Goal: Task Accomplishment & Management: Use online tool/utility

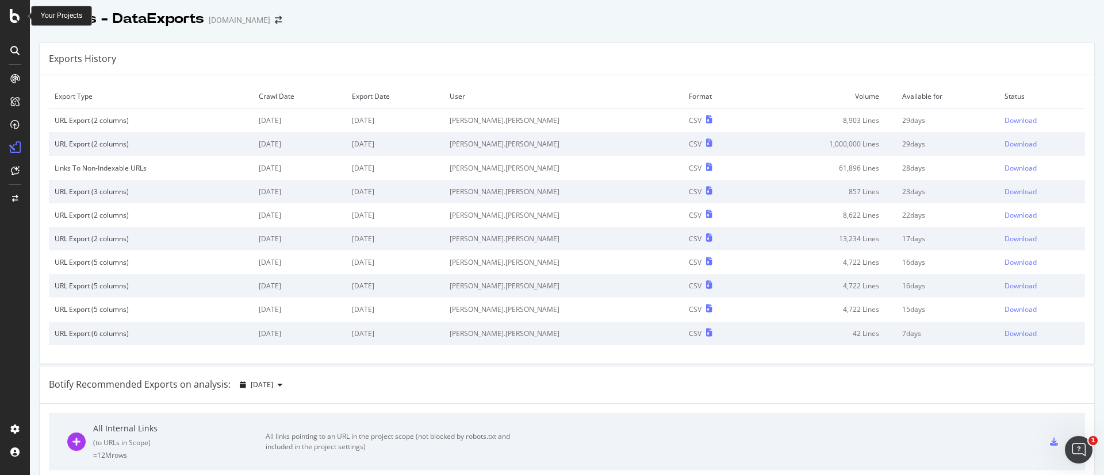
click at [16, 20] on icon at bounding box center [15, 16] width 10 height 14
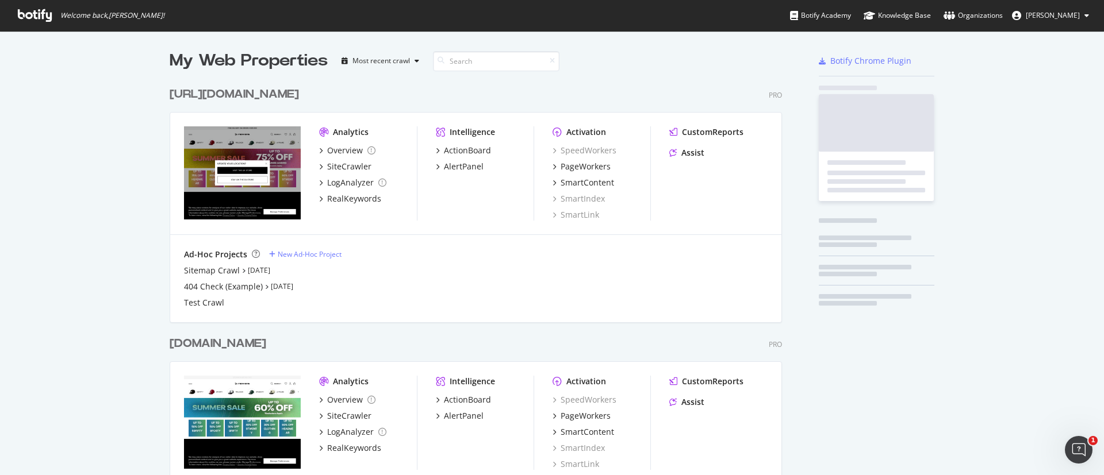
scroll to position [462, 1077]
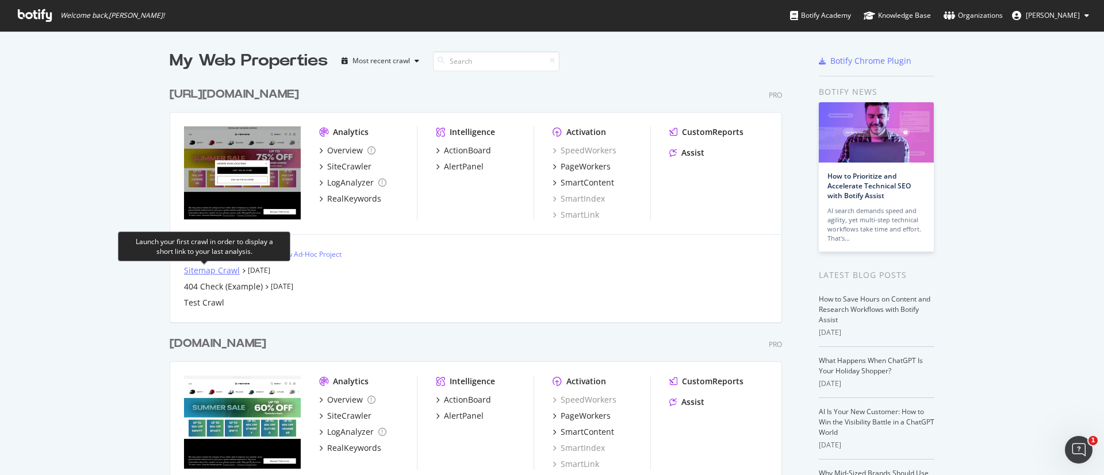
click at [221, 269] on div "Sitemap Crawl" at bounding box center [212, 270] width 56 height 11
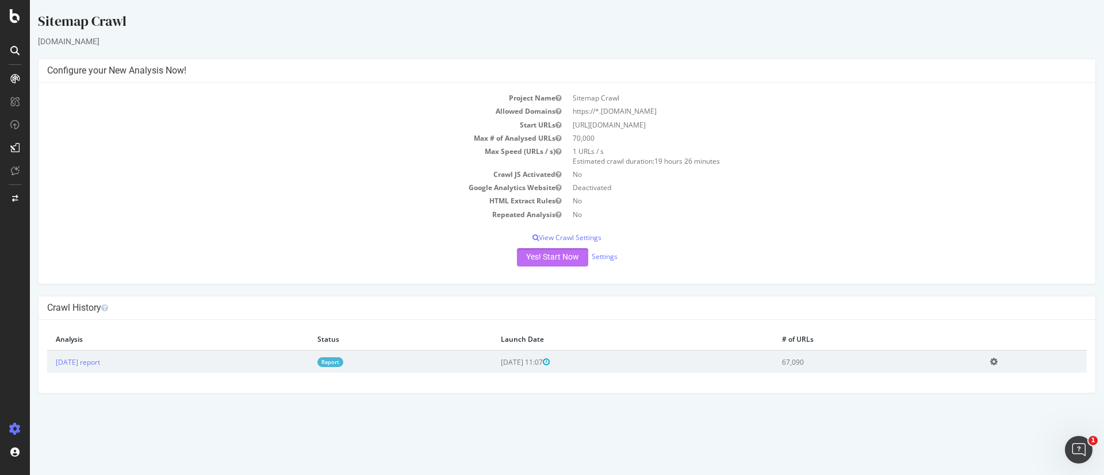
click at [549, 262] on button "Yes! Start Now" at bounding box center [552, 257] width 71 height 18
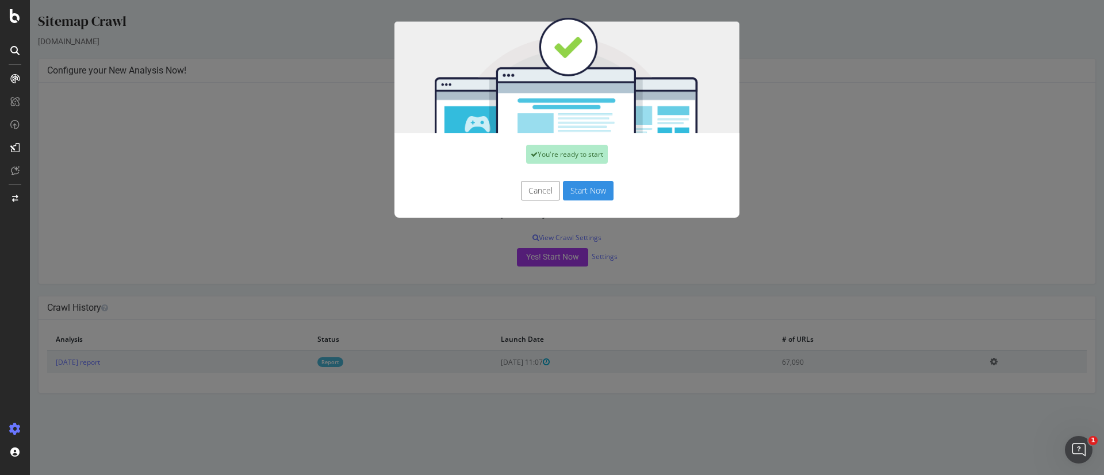
click at [531, 189] on button "Cancel" at bounding box center [540, 191] width 39 height 20
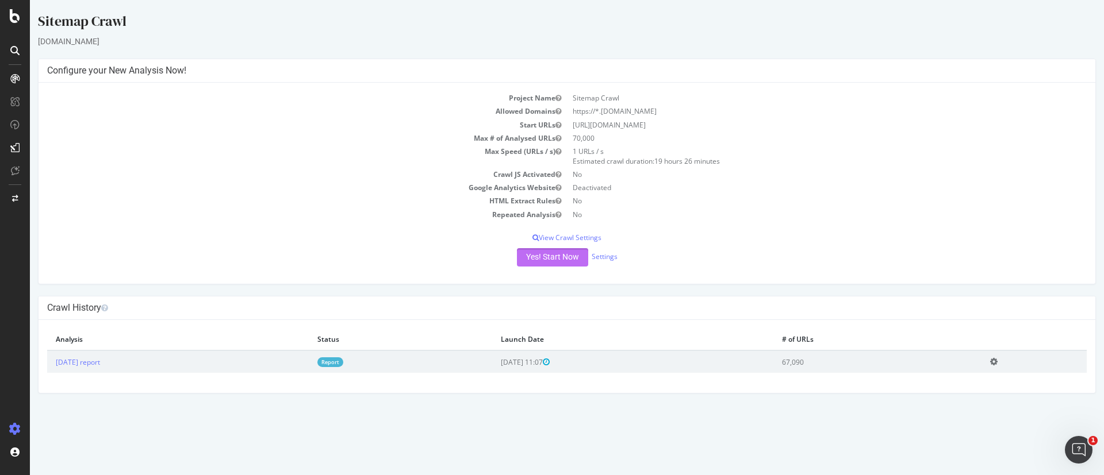
click at [563, 256] on button "Yes! Start Now" at bounding box center [552, 257] width 71 height 18
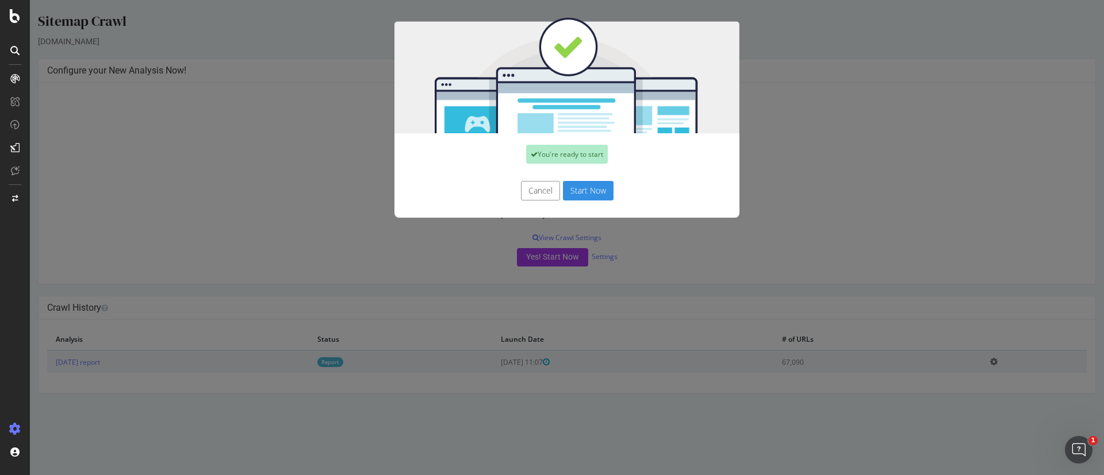
click at [593, 191] on button "Start Now" at bounding box center [588, 191] width 51 height 20
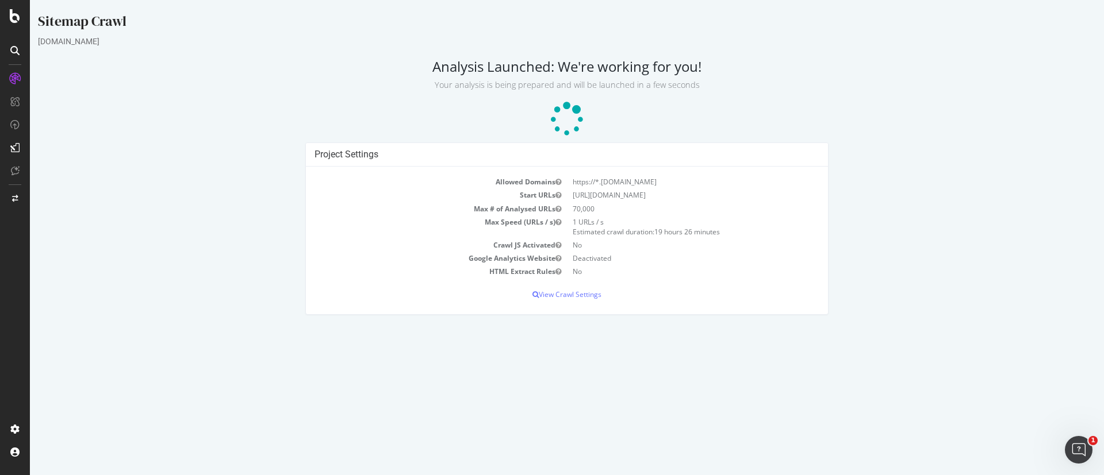
click at [16, 20] on icon at bounding box center [15, 16] width 10 height 14
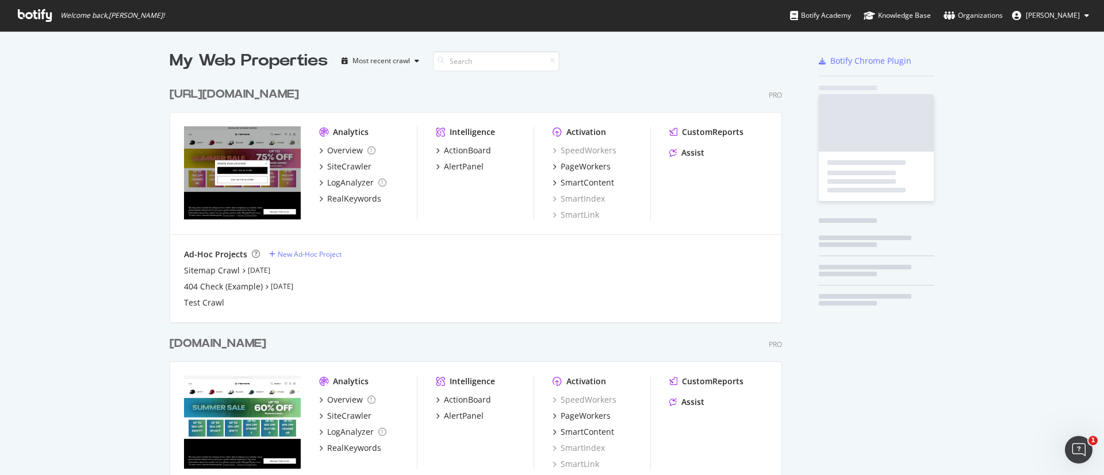
scroll to position [462, 1077]
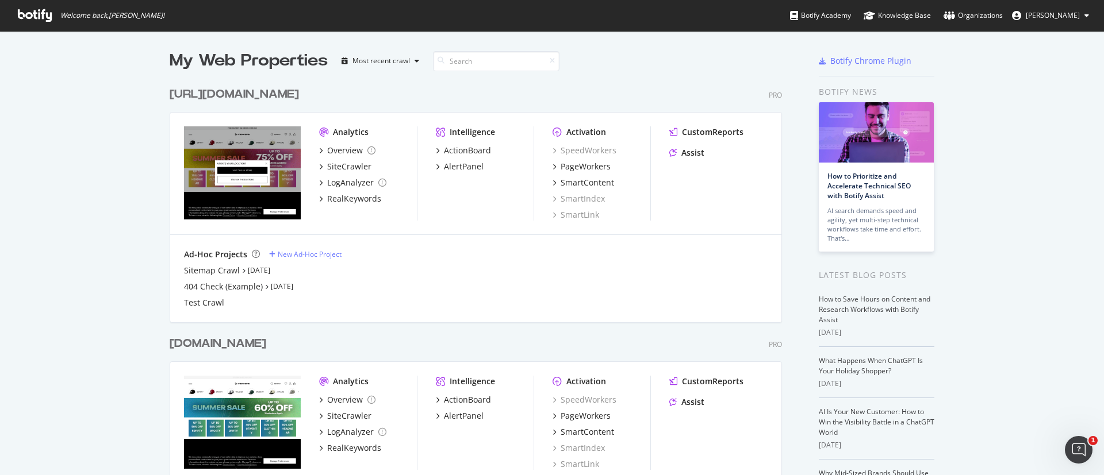
click at [220, 302] on div "Test Crawl" at bounding box center [476, 302] width 584 height 11
click at [325, 251] on div "New Ad-Hoc Project" at bounding box center [310, 255] width 64 height 10
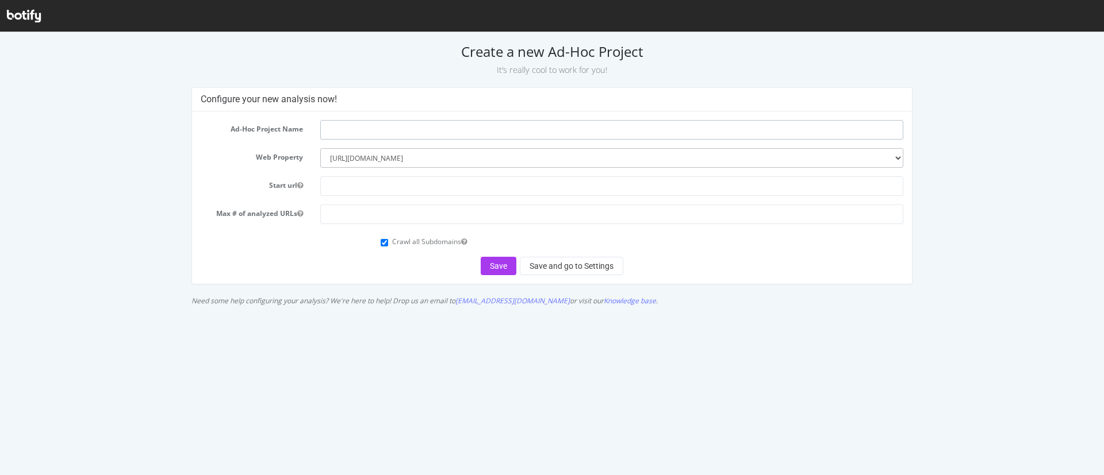
click at [361, 135] on input "text" at bounding box center [611, 130] width 583 height 20
type input "Test"
click at [367, 180] on input "text" at bounding box center [611, 187] width 583 height 20
paste input "[URL][DOMAIN_NAME]"
drag, startPoint x: 423, startPoint y: 198, endPoint x: 244, endPoint y: 202, distance: 178.3
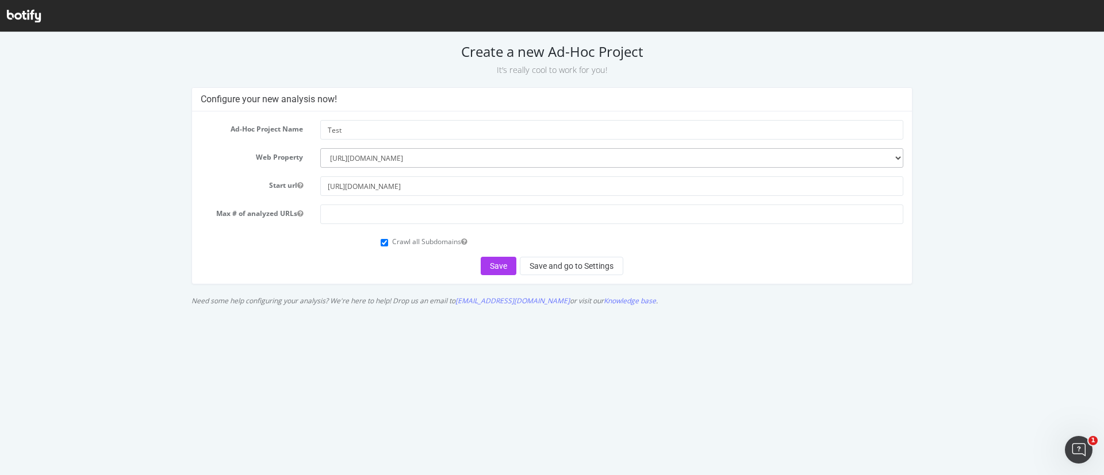
click at [244, 202] on form "Ad-Hoc Project Name Test Web Property --------- [DOMAIN_NAME] [URL][DOMAIN_NAME…" at bounding box center [552, 197] width 703 height 155
click at [382, 214] on input "number" at bounding box center [611, 215] width 583 height 20
drag, startPoint x: 430, startPoint y: 183, endPoint x: 559, endPoint y: 217, distance: 133.7
click at [559, 217] on form "Ad-Hoc Project Name Test Web Property --------- [DOMAIN_NAME] [URL][DOMAIN_NAME…" at bounding box center [552, 197] width 703 height 155
type input "[URL][DOMAIN_NAME]"
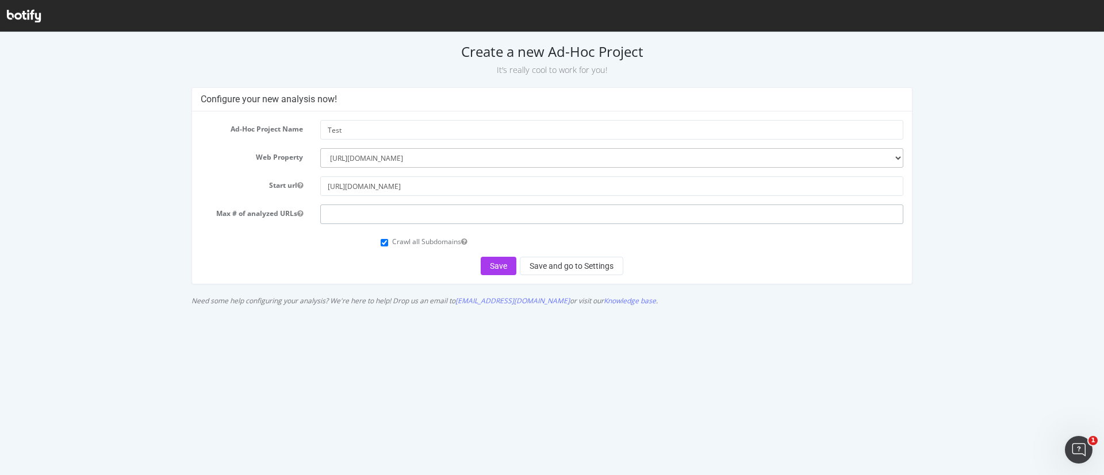
click at [366, 218] on input "number" at bounding box center [611, 215] width 583 height 20
type input "10000"
click at [416, 266] on div "Save Save and go to Settings" at bounding box center [552, 266] width 703 height 18
click at [496, 266] on button "Save" at bounding box center [499, 266] width 36 height 18
click at [36, 10] on icon at bounding box center [24, 16] width 34 height 13
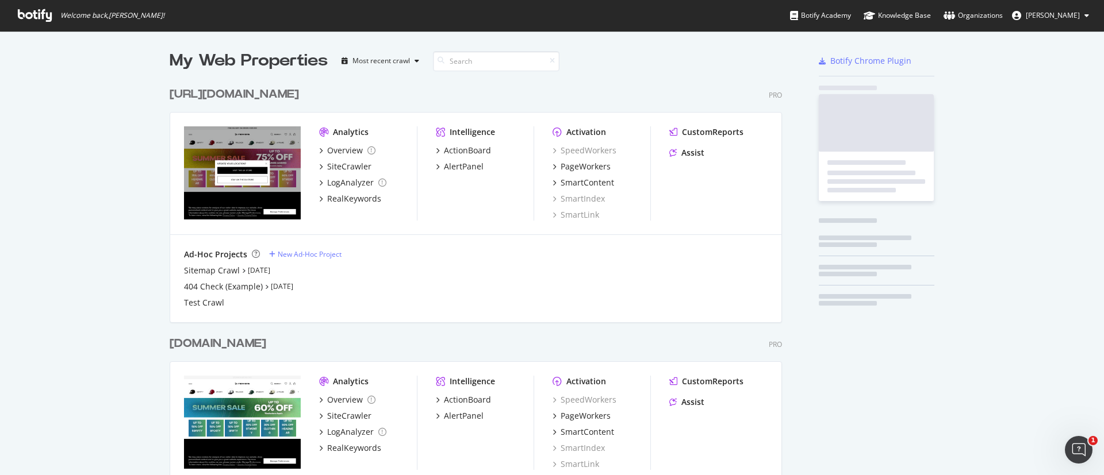
scroll to position [454, 608]
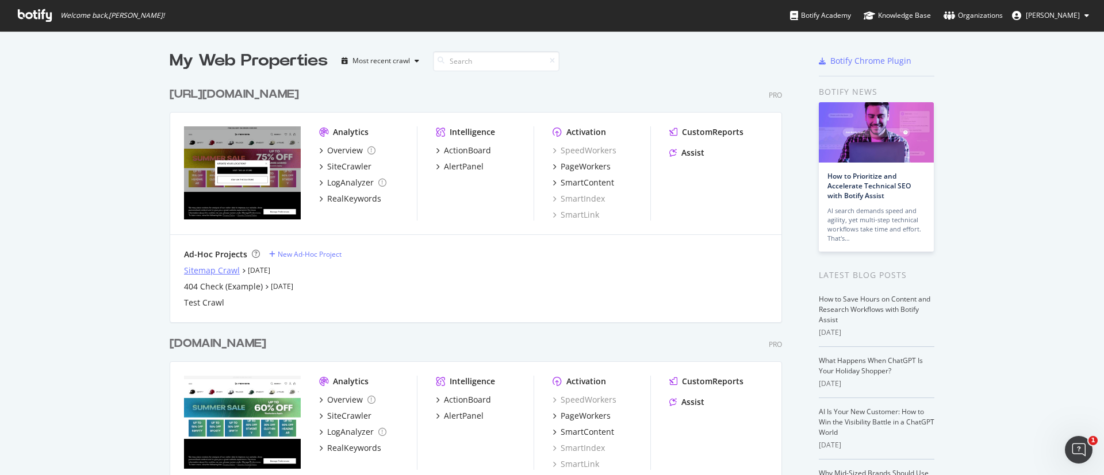
click at [202, 266] on div "Sitemap Crawl" at bounding box center [212, 270] width 56 height 11
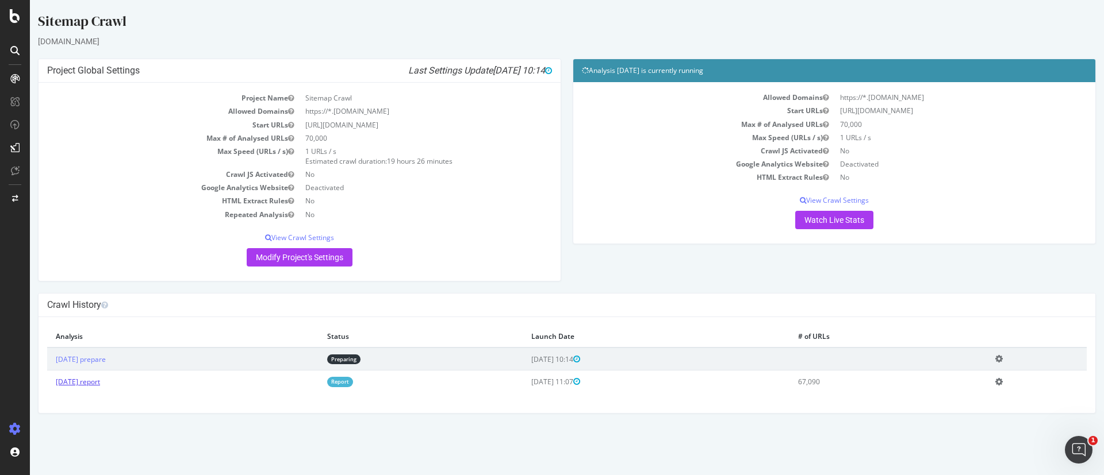
click at [97, 382] on link "[DATE] report" at bounding box center [78, 382] width 44 height 10
